Goal: Book appointment/travel/reservation

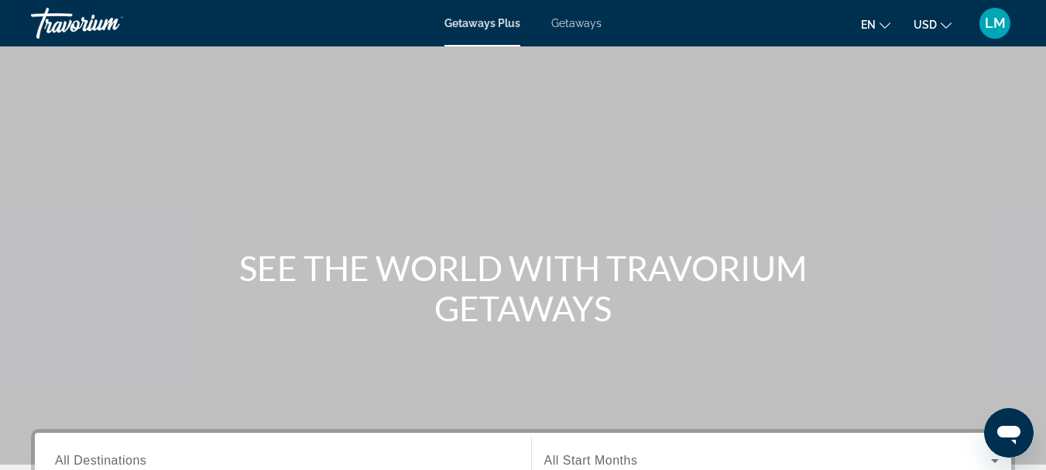
click at [567, 24] on span "Getaways" at bounding box center [576, 23] width 50 height 12
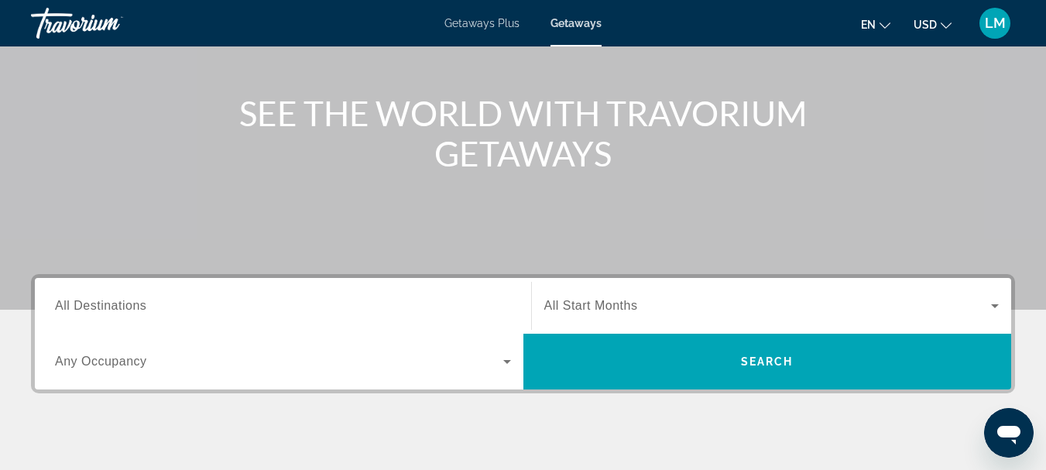
click at [122, 303] on span "All Destinations" at bounding box center [100, 305] width 91 height 13
click at [122, 303] on input "Destination All Destinations" at bounding box center [283, 306] width 456 height 19
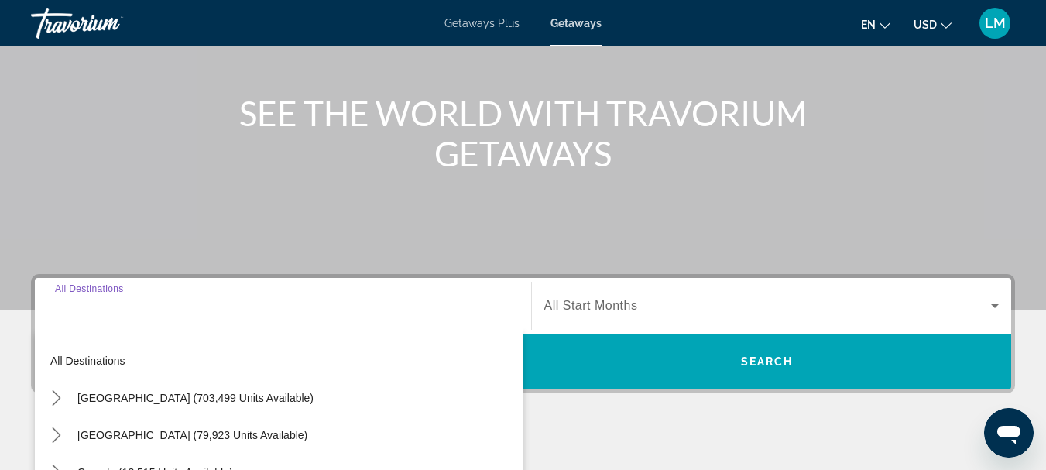
scroll to position [379, 0]
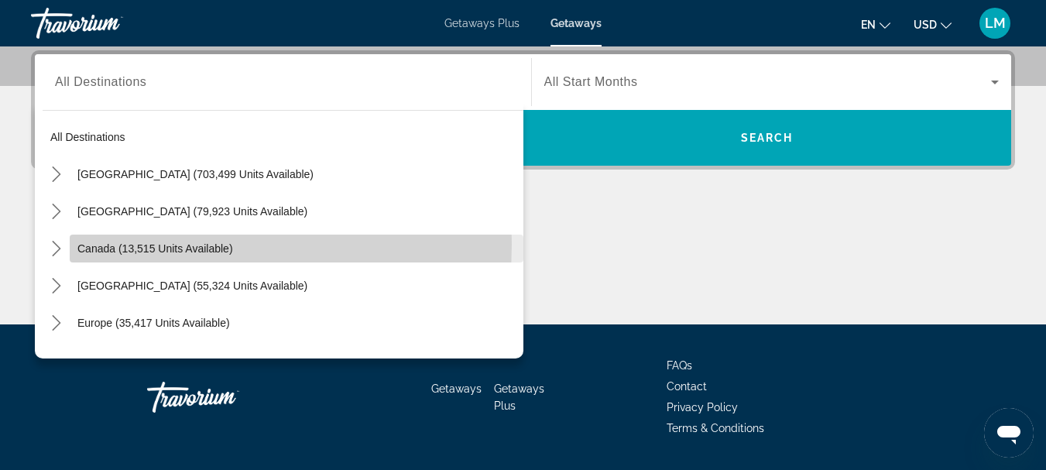
click at [115, 244] on span "Canada (13,515 units available)" at bounding box center [155, 248] width 156 height 12
type input "**********"
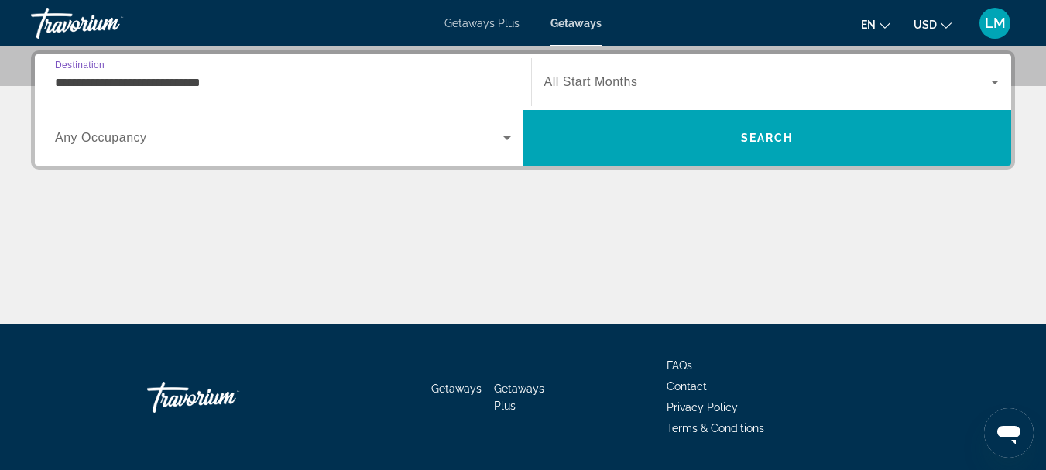
click at [119, 139] on span "Any Occupancy" at bounding box center [101, 137] width 92 height 13
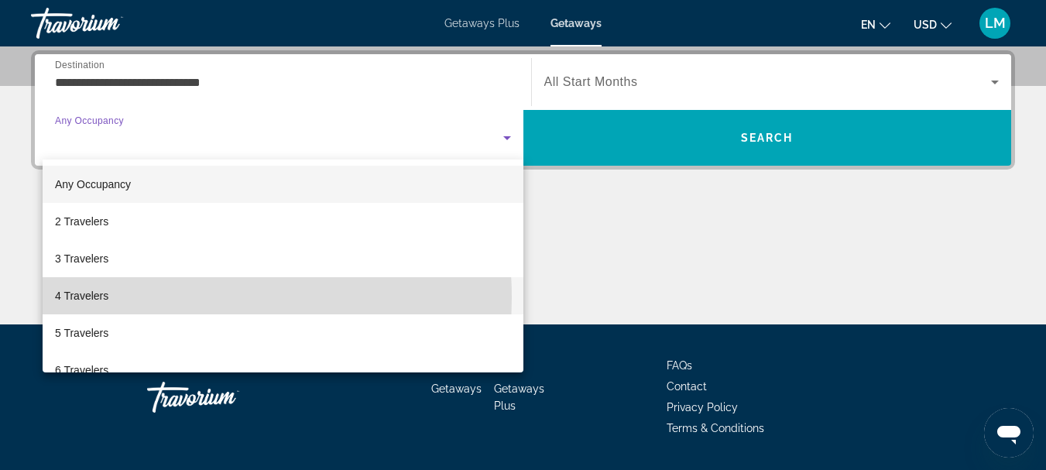
click at [103, 298] on span "4 Travelers" at bounding box center [81, 296] width 53 height 19
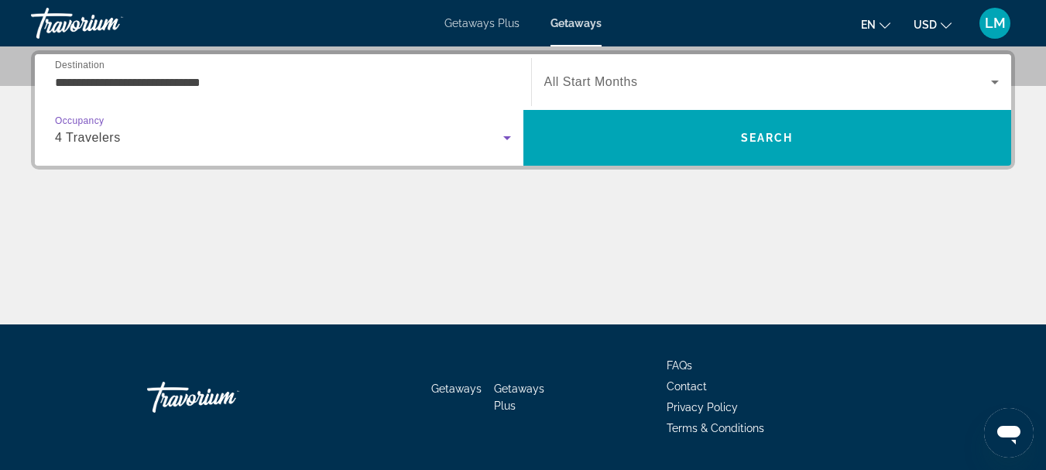
click at [998, 81] on icon "Search widget" at bounding box center [995, 83] width 8 height 4
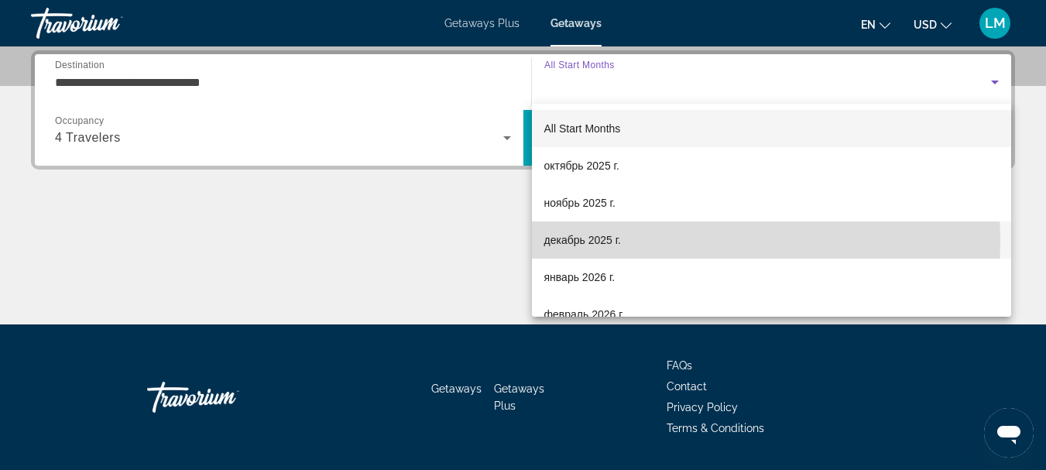
click at [665, 241] on mat-option "декабрь 2025 г." at bounding box center [772, 240] width 480 height 37
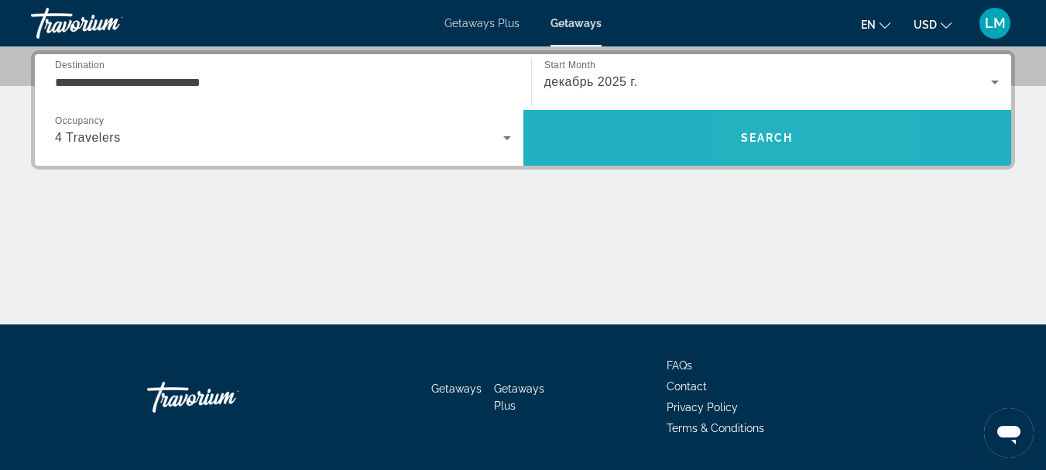
click at [767, 132] on span "Search" at bounding box center [767, 138] width 53 height 12
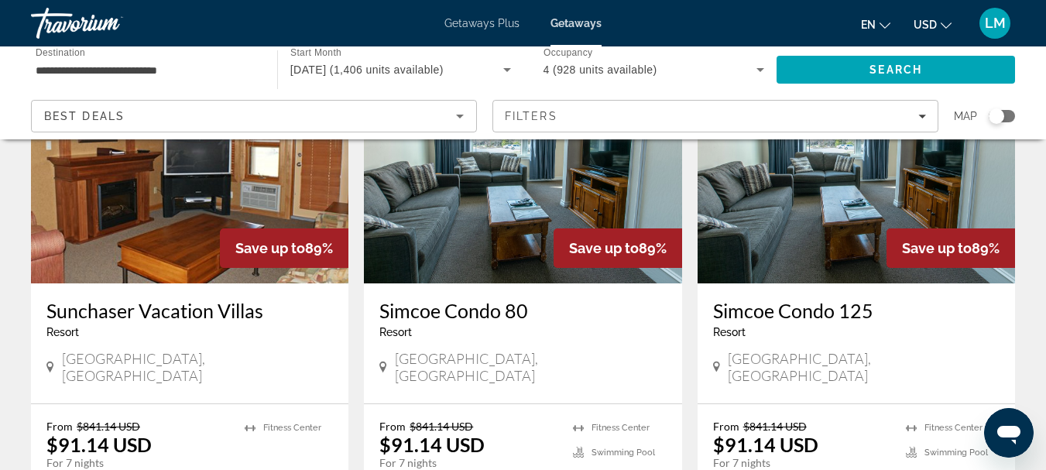
scroll to position [2014, 0]
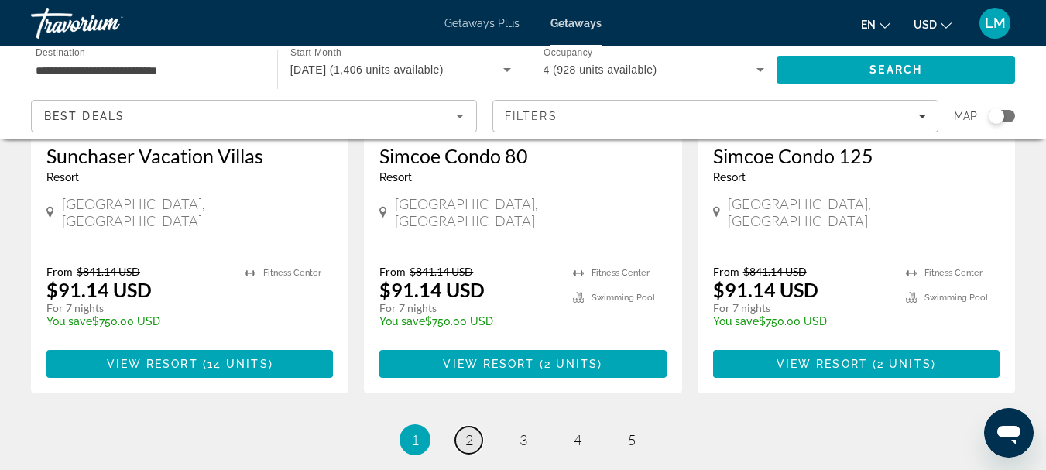
click at [472, 431] on span "2" at bounding box center [469, 439] width 8 height 17
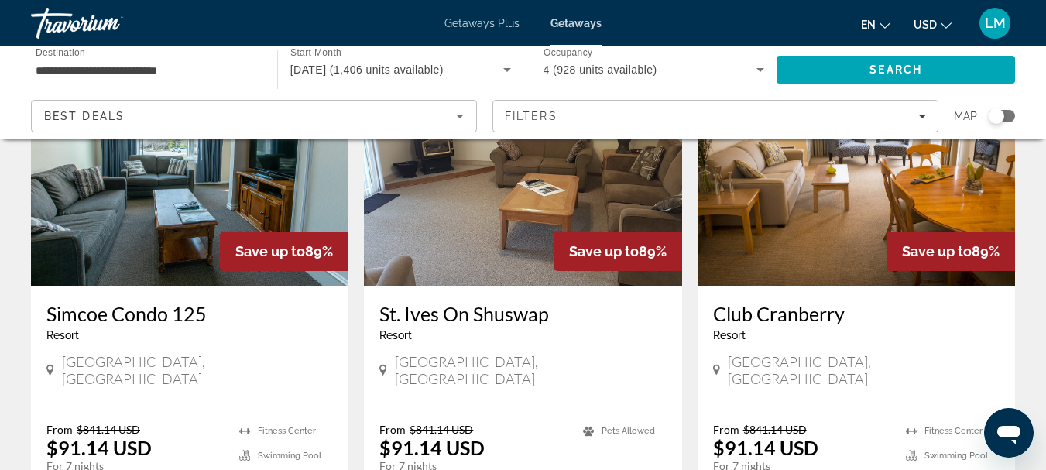
scroll to position [232, 0]
